Goal: Task Accomplishment & Management: Use online tool/utility

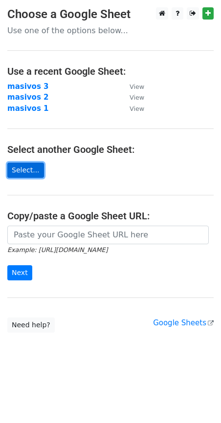
click at [25, 168] on link "Select..." at bounding box center [25, 170] width 37 height 15
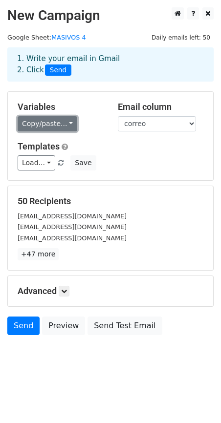
click at [61, 124] on link "Copy/paste..." at bounding box center [48, 123] width 60 height 15
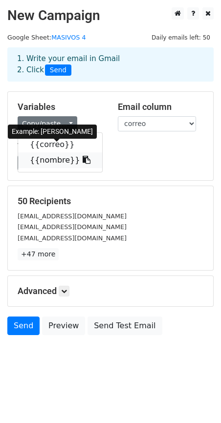
click at [51, 159] on link "{{nombre}}" at bounding box center [60, 160] width 84 height 16
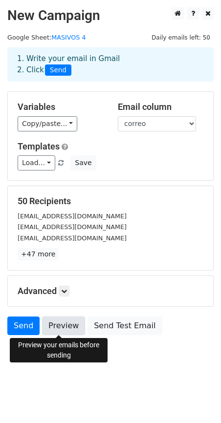
click at [63, 330] on link "Preview" at bounding box center [63, 325] width 43 height 19
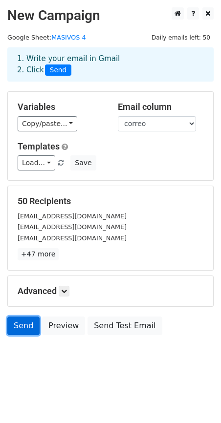
click at [19, 328] on link "Send" at bounding box center [23, 325] width 32 height 19
